Goal: Transaction & Acquisition: Purchase product/service

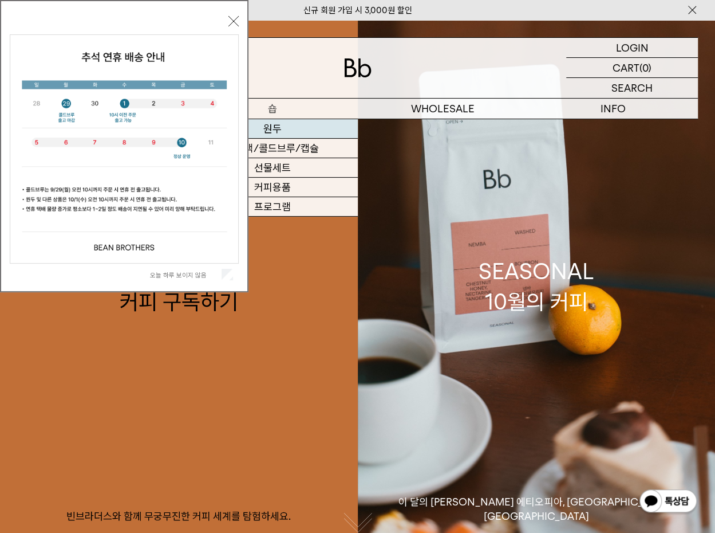
click at [270, 128] on link "원두" at bounding box center [272, 128] width 170 height 19
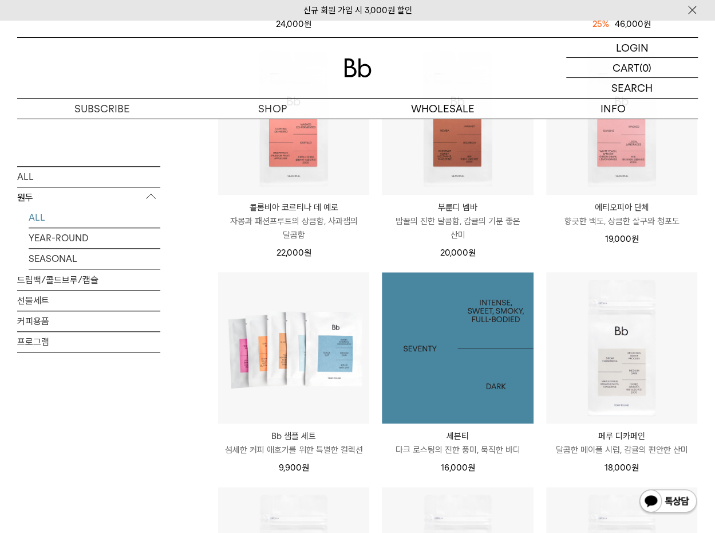
scroll to position [344, 0]
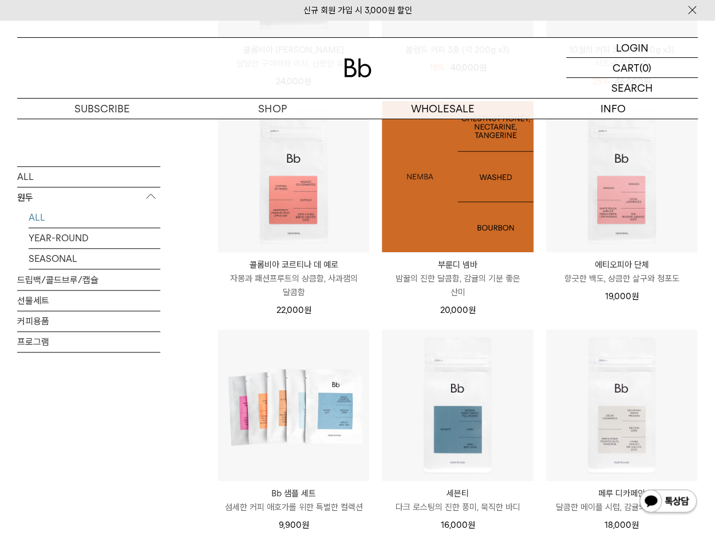
click at [427, 223] on img at bounding box center [457, 176] width 151 height 151
